Goal: Book appointment/travel/reservation

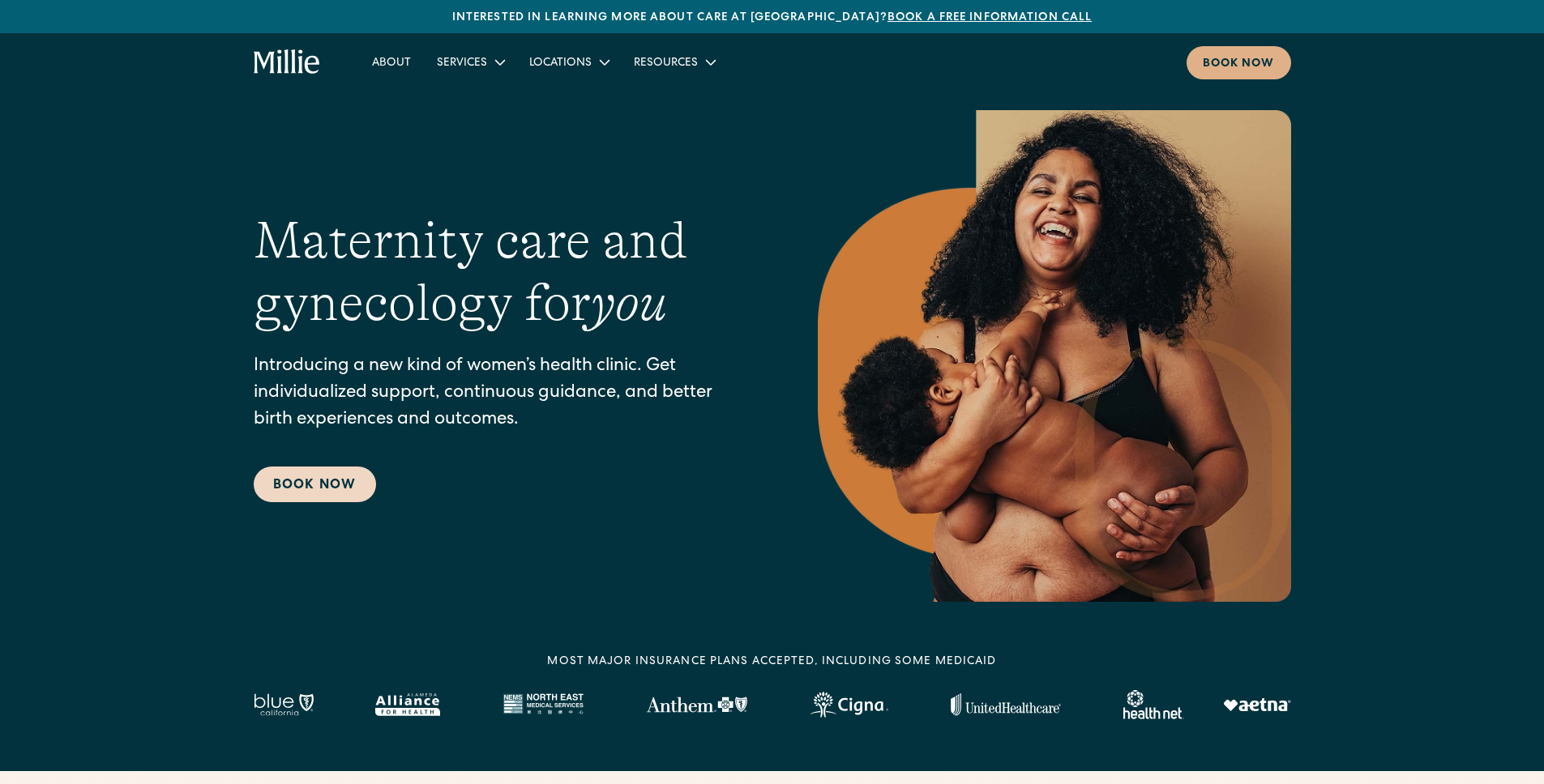
click at [329, 480] on link "Book Now" at bounding box center [315, 484] width 122 height 35
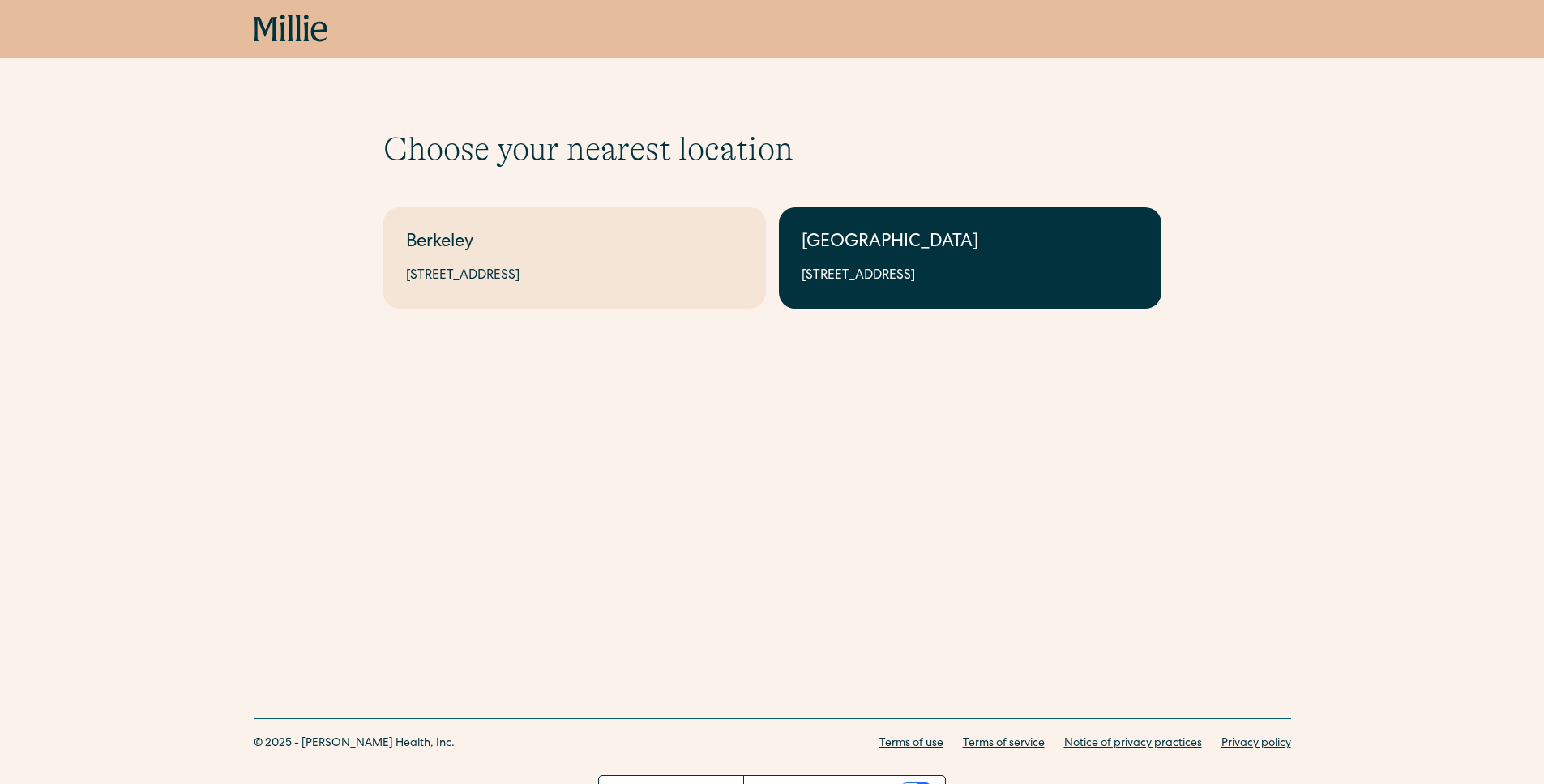
click at [810, 257] on link "South Bay 1471 Saratoga Ave, Suite 101, San Jose, CA 95129" at bounding box center [970, 258] width 383 height 101
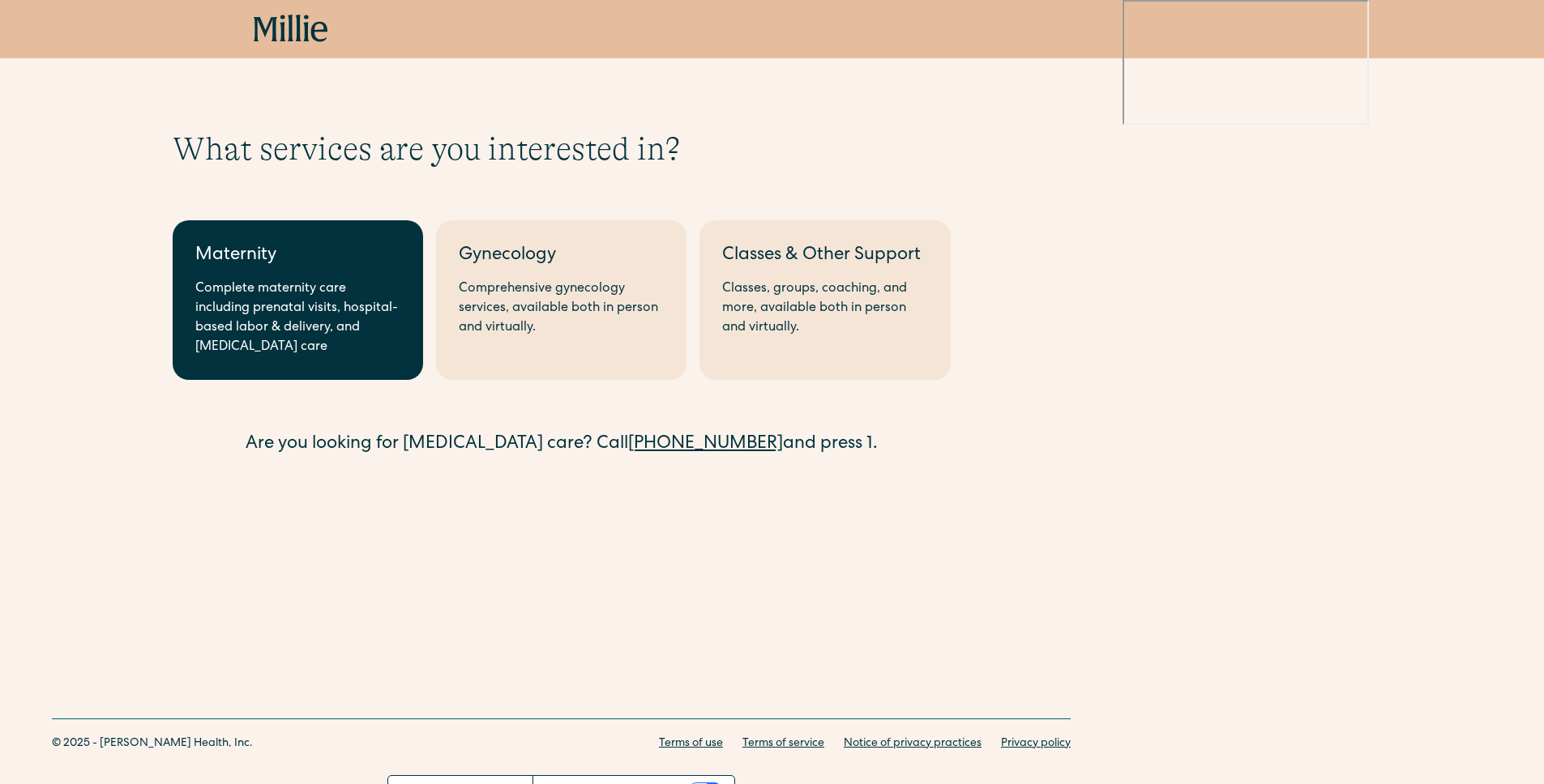
click at [378, 287] on div "Complete maternity care including prenatal visits, hospital-based labor & deliv…" at bounding box center [298, 318] width 205 height 78
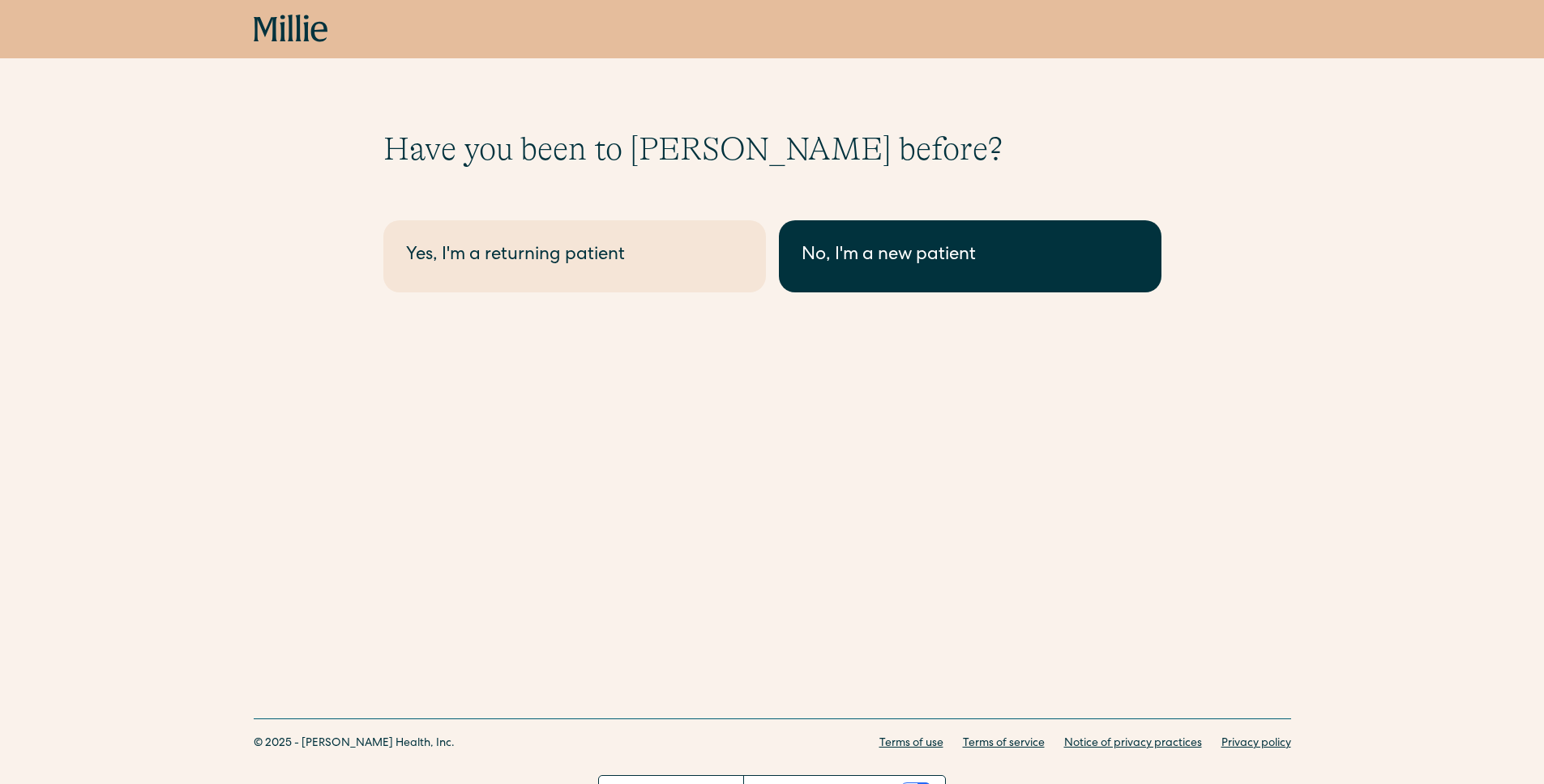
click at [834, 255] on div "No, I'm a new patient" at bounding box center [970, 256] width 338 height 27
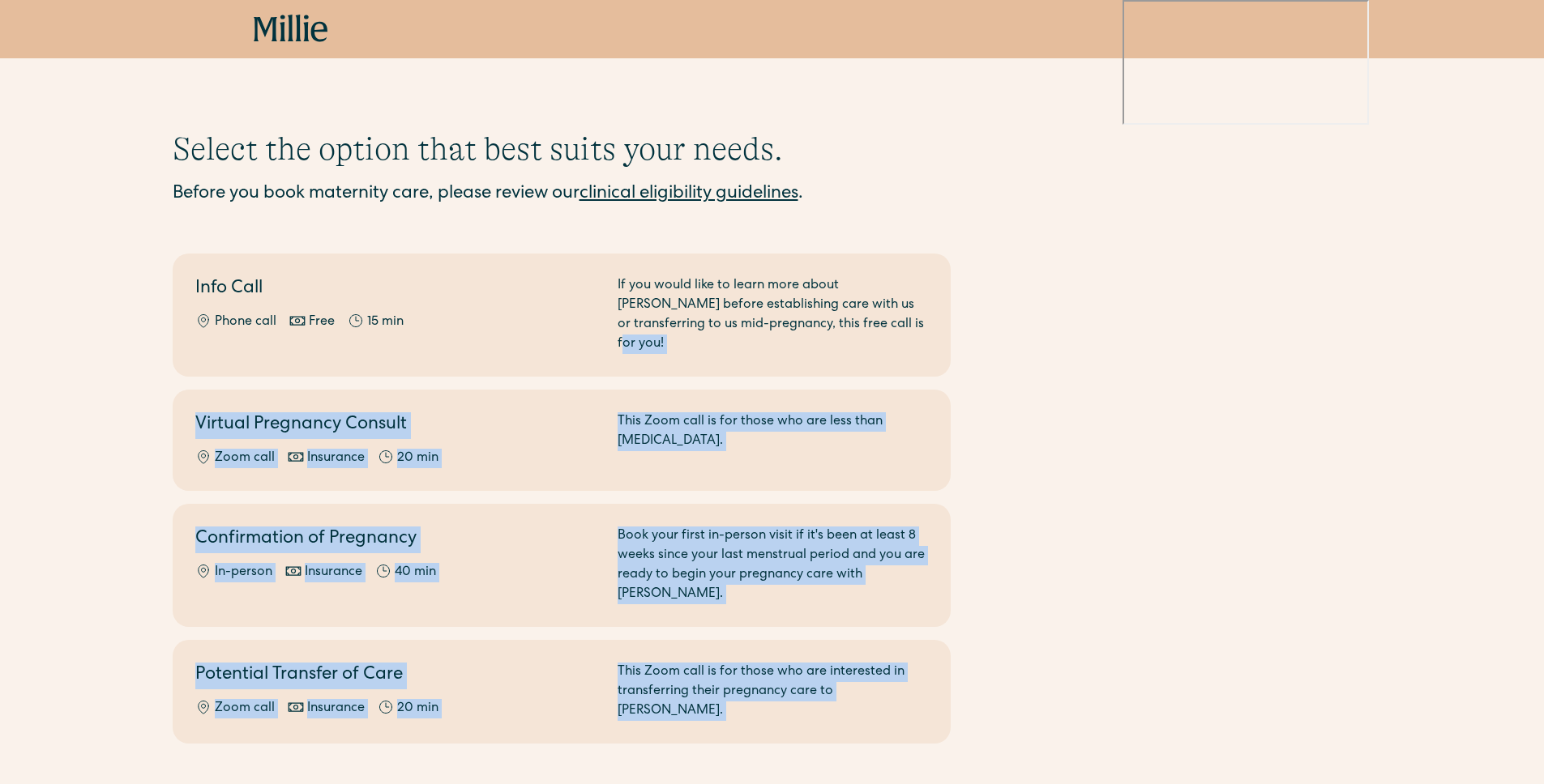
click at [1065, 282] on div "Select the option that best suits your needs. Before you book maternity care, p…" at bounding box center [561, 437] width 1123 height 614
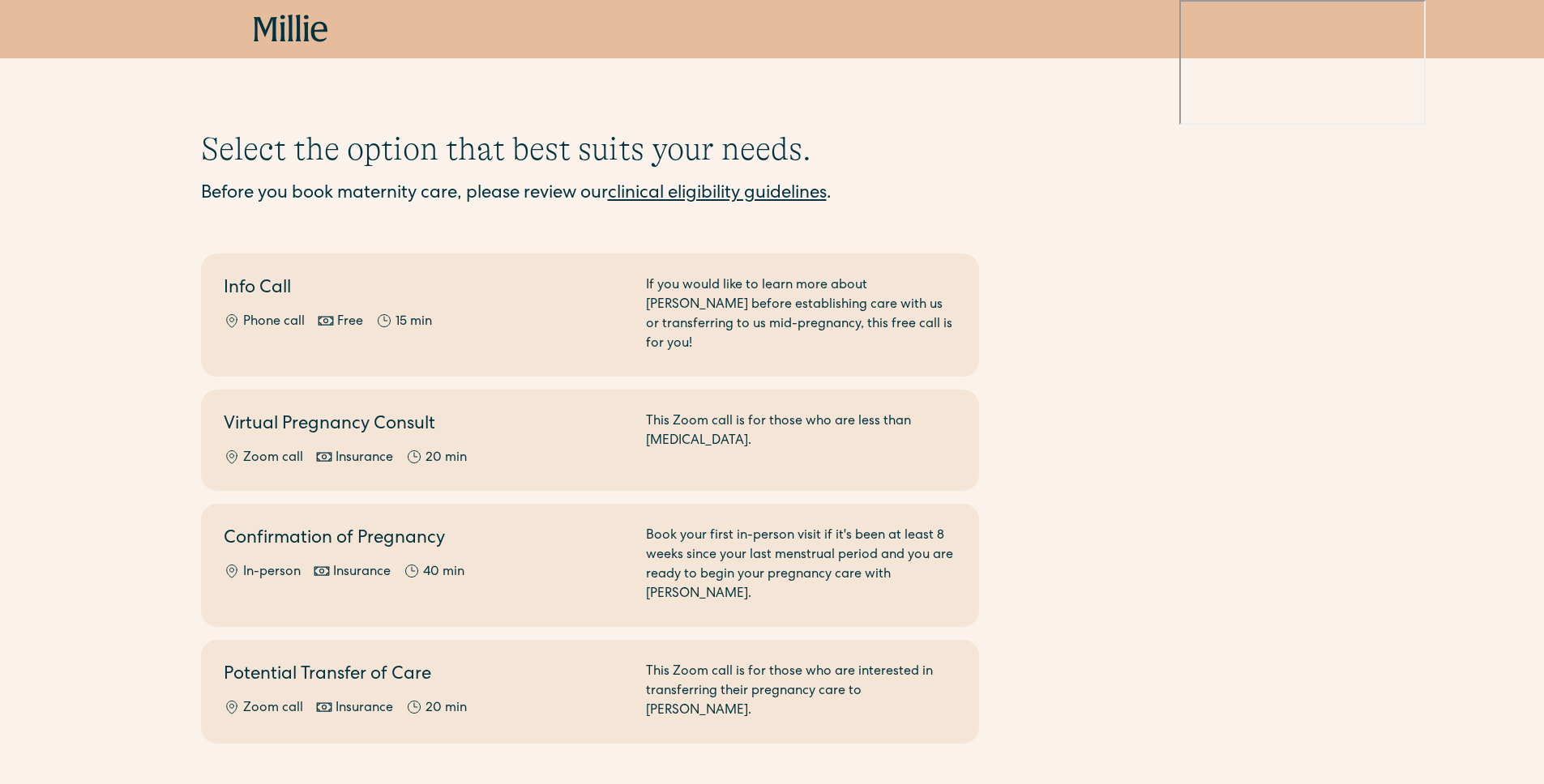
drag, startPoint x: 1124, startPoint y: 286, endPoint x: 1180, endPoint y: 289, distance: 56.1
click at [1180, 0] on div at bounding box center [1362, 0] width 365 height 0
